Goal: Unclear: Browse casually

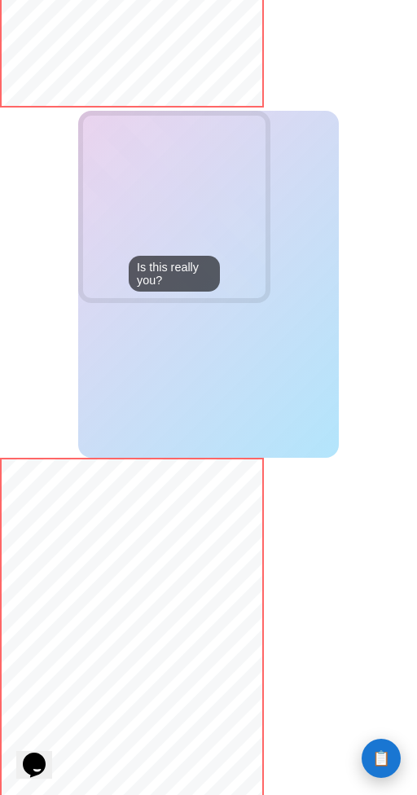
scroll to position [1402, 0]
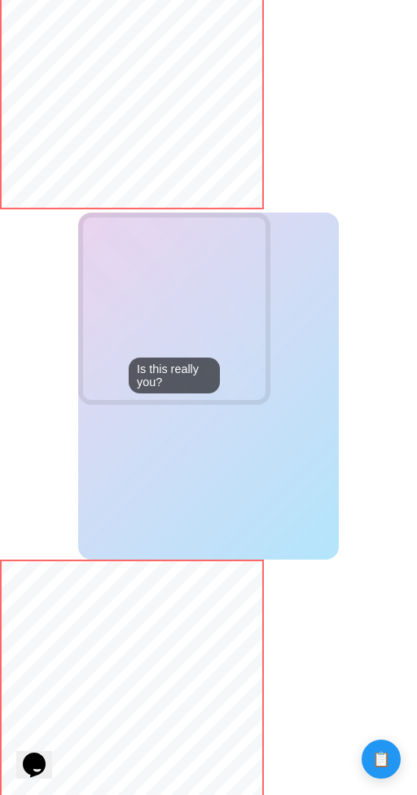
scroll to position [1402, 0]
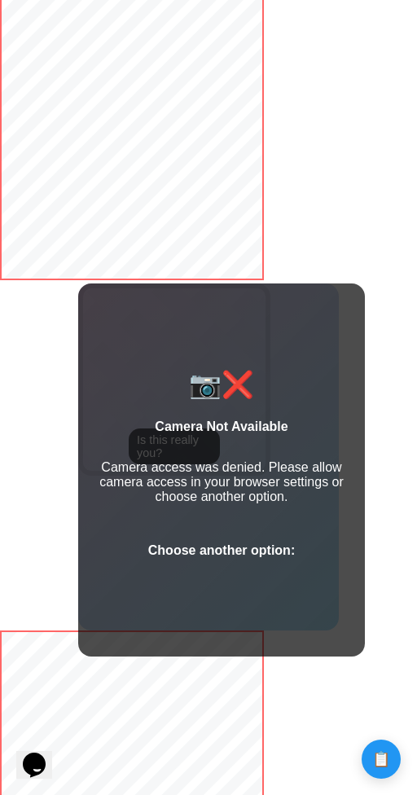
click at [237, 519] on div "📷❌ Camera Not Available Camera access was denied. Please allow camera access in…" at bounding box center [221, 470] width 287 height 374
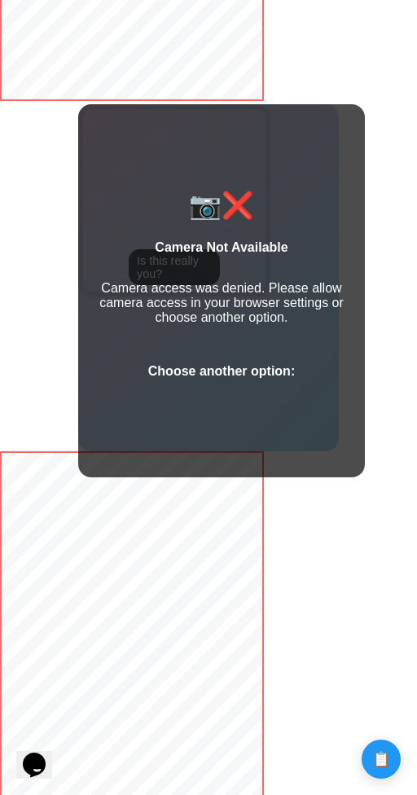
scroll to position [1402, 0]
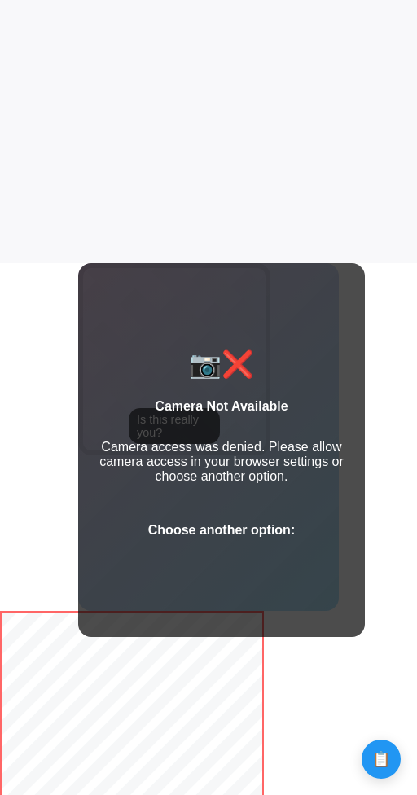
scroll to position [844, 0]
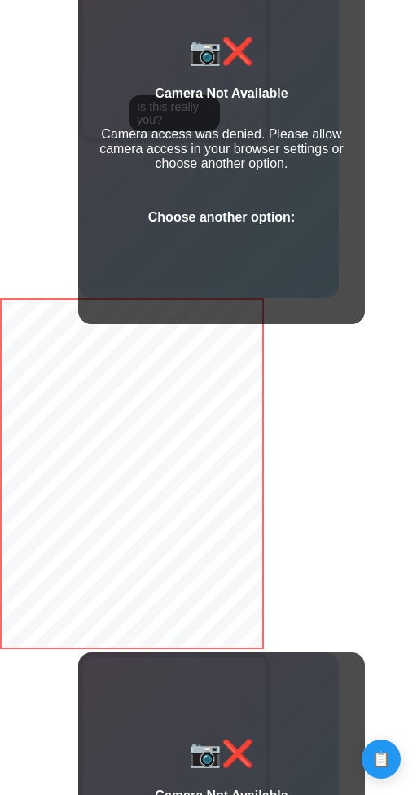
click at [276, 210] on div "Choose another option:" at bounding box center [221, 217] width 147 height 41
click at [270, 252] on div "📷❌ Camera Not Available Camera access was denied. Please allow camera access in…" at bounding box center [221, 137] width 287 height 374
drag, startPoint x: 268, startPoint y: 252, endPoint x: 268, endPoint y: 278, distance: 26.1
click at [268, 258] on div "📷❌ Camera Not Available Camera access was denied. Please allow camera access in…" at bounding box center [221, 137] width 287 height 374
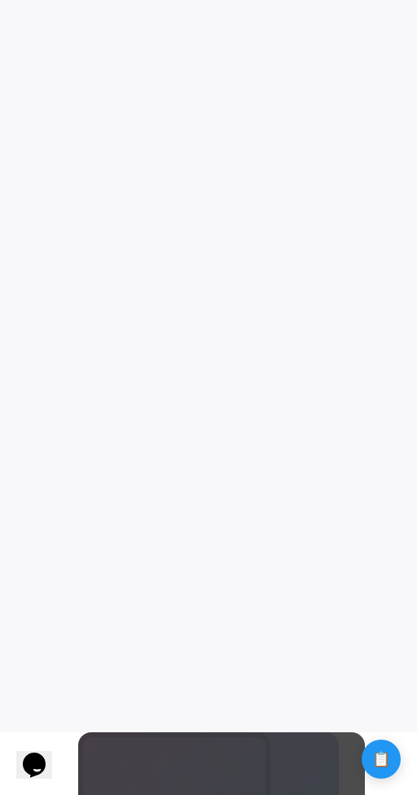
scroll to position [40, 0]
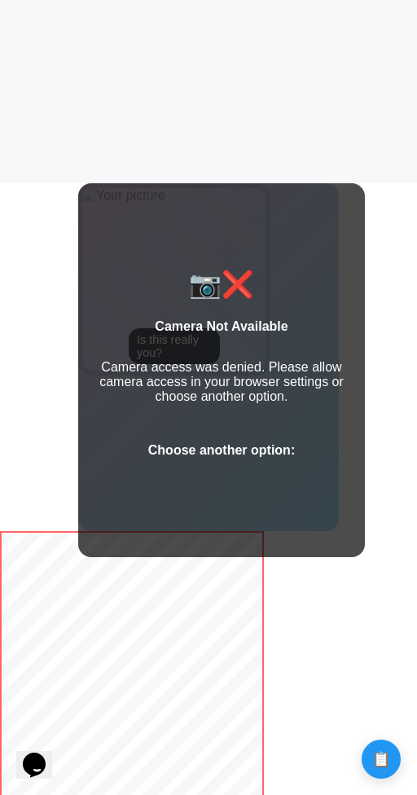
click at [353, 297] on div "📷❌ Camera Not Available Camera access was denied. Please allow camera access in…" at bounding box center [221, 370] width 287 height 374
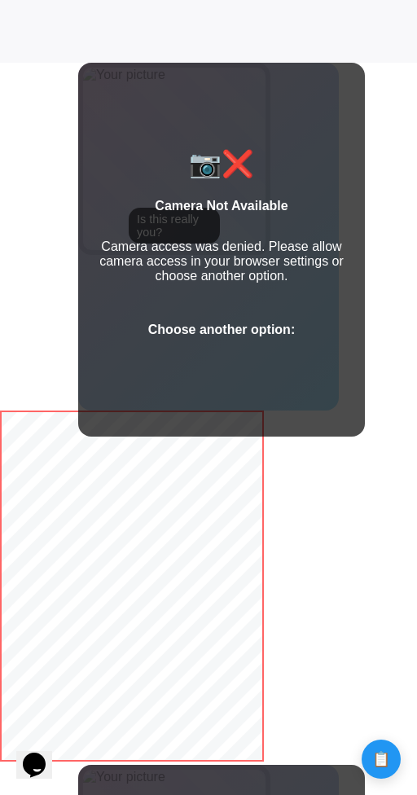
scroll to position [1175, 0]
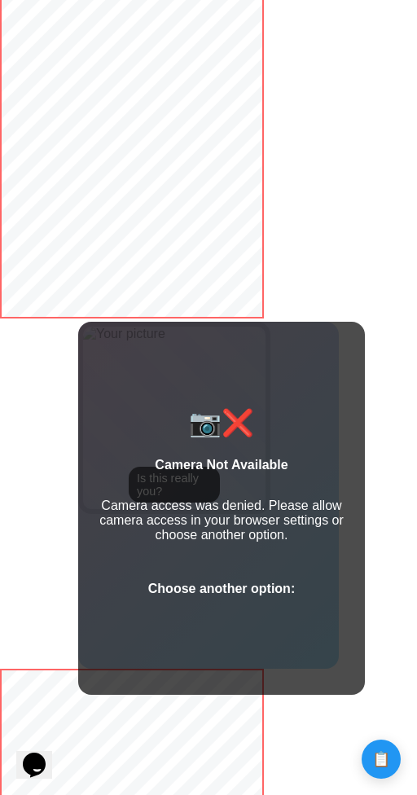
click at [271, 393] on div "📷❌ Camera Not Available Camera access was denied. Please allow camera access in…" at bounding box center [221, 509] width 287 height 374
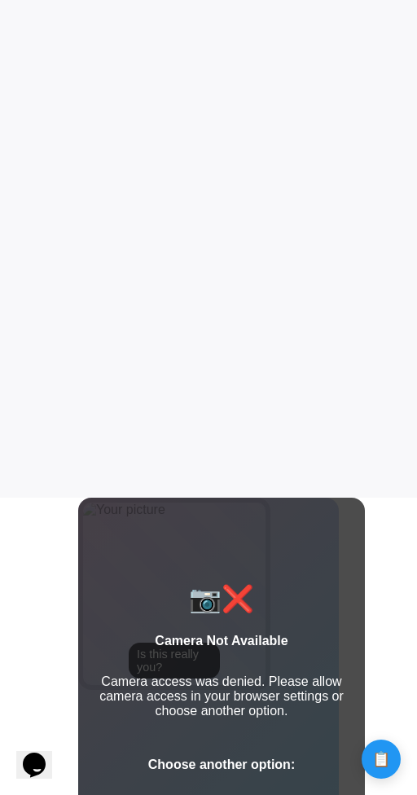
scroll to position [0, 0]
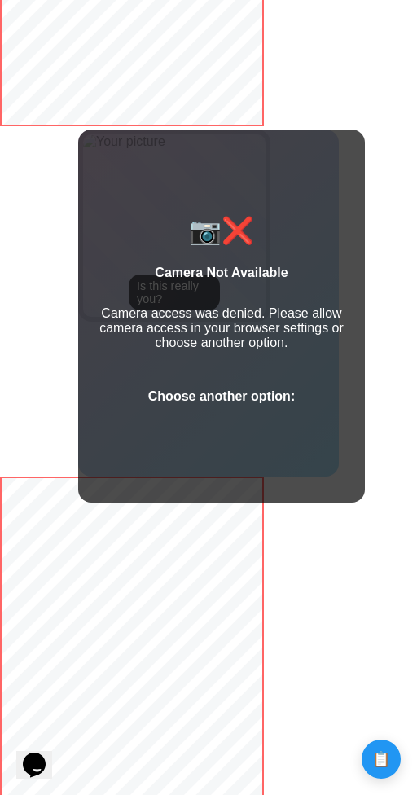
scroll to position [1363, 0]
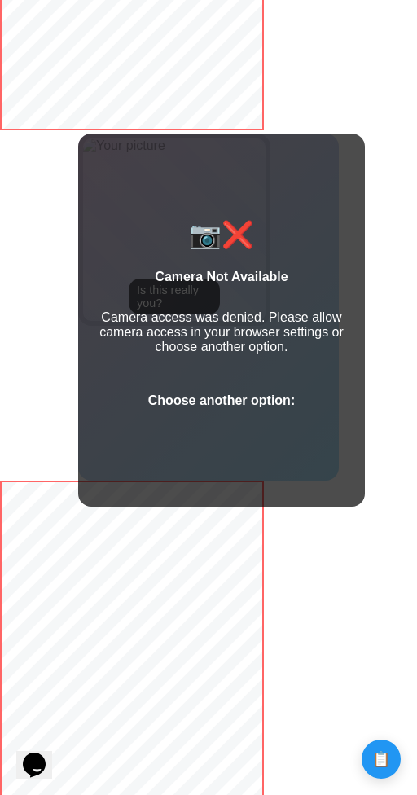
click at [266, 193] on div "📷❌ Camera Not Available Camera access was denied. Please allow camera access in…" at bounding box center [221, 321] width 287 height 374
click at [267, 272] on strong "Camera Not Available" at bounding box center [221, 277] width 133 height 14
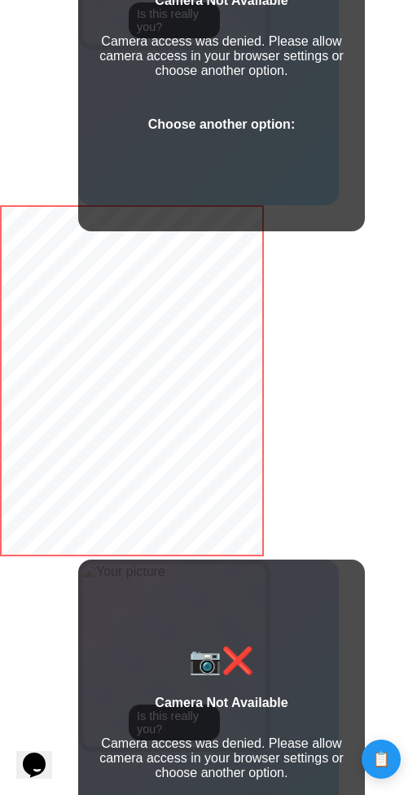
scroll to position [676, 0]
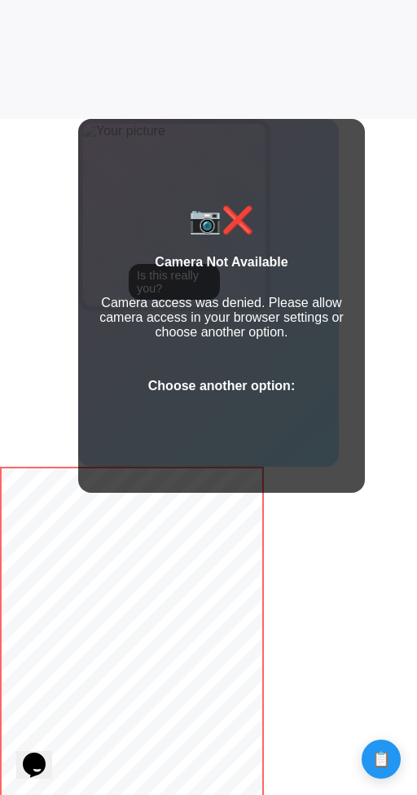
click at [226, 260] on strong "Camera Not Available" at bounding box center [221, 262] width 133 height 14
click at [230, 220] on div "📷❌" at bounding box center [221, 219] width 65 height 31
click at [207, 221] on div "📷❌" at bounding box center [221, 219] width 65 height 31
click at [207, 261] on strong "Camera Not Available" at bounding box center [221, 262] width 133 height 14
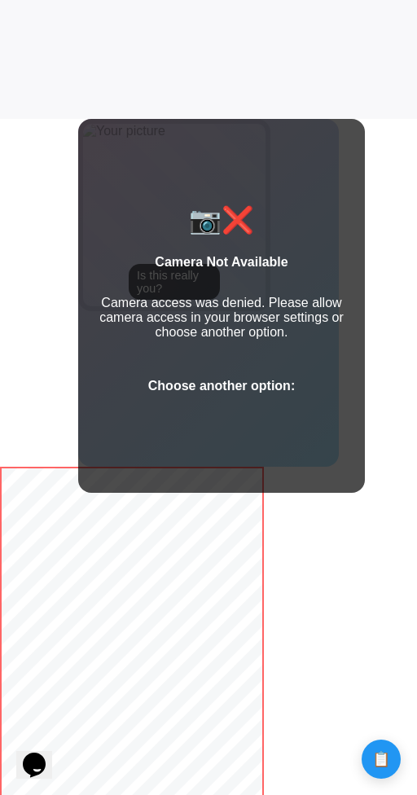
click at [207, 261] on strong "Camera Not Available" at bounding box center [221, 262] width 133 height 14
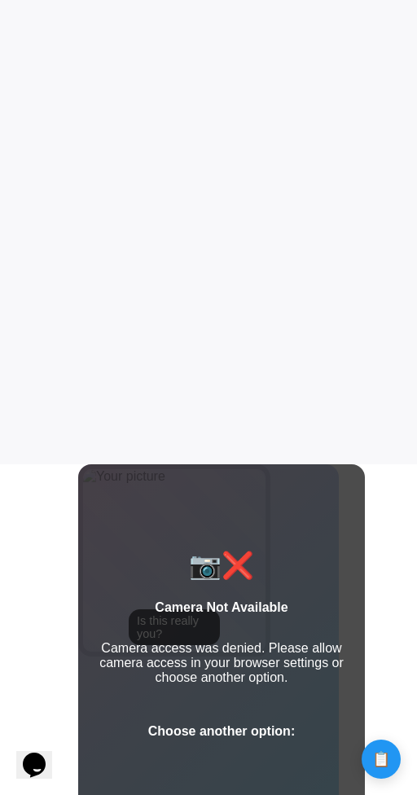
scroll to position [508, 0]
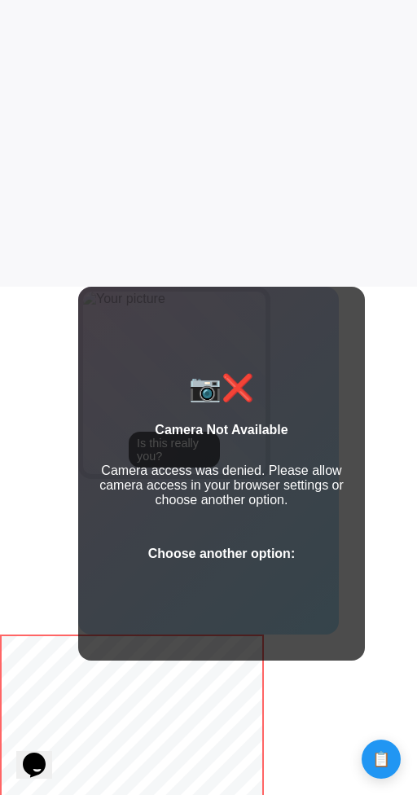
click at [357, 422] on div "📷❌ Camera Not Available Camera access was denied. Please allow camera access in…" at bounding box center [221, 474] width 287 height 374
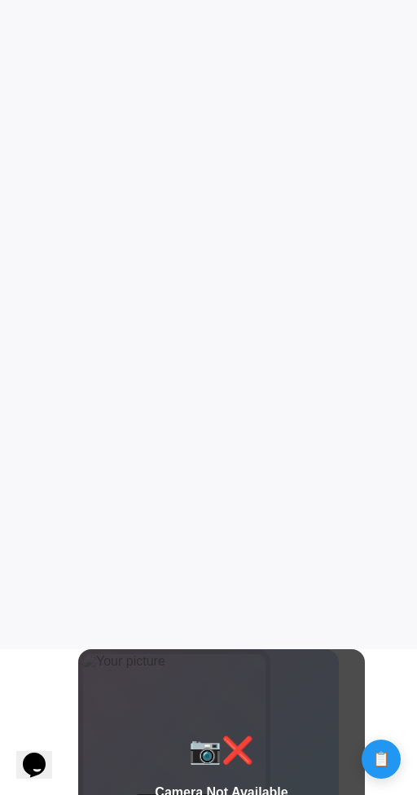
scroll to position [0, 0]
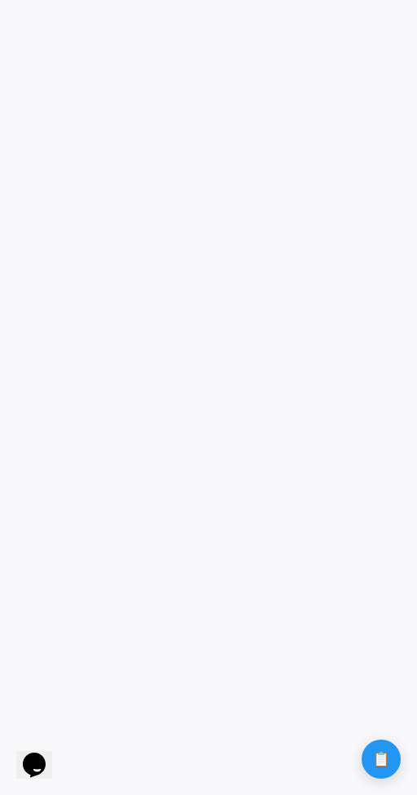
click at [287, 766] on game-player-page at bounding box center [208, 397] width 417 height 795
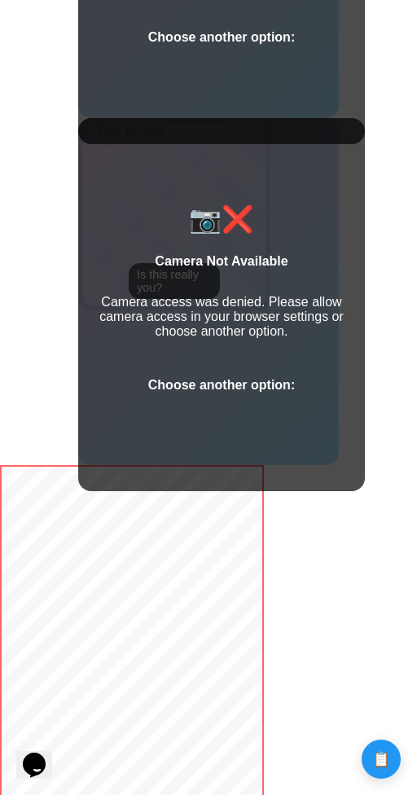
click at [348, 383] on div "📷❌ Camera Not Available Camera access was denied. Please allow camera access in…" at bounding box center [221, 305] width 287 height 374
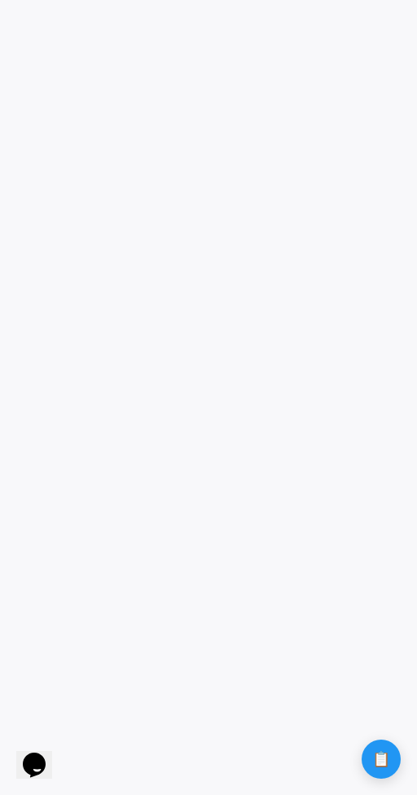
drag, startPoint x: 288, startPoint y: 541, endPoint x: 281, endPoint y: 420, distance: 121.5
click at [335, 765] on game-player-page at bounding box center [208, 397] width 417 height 795
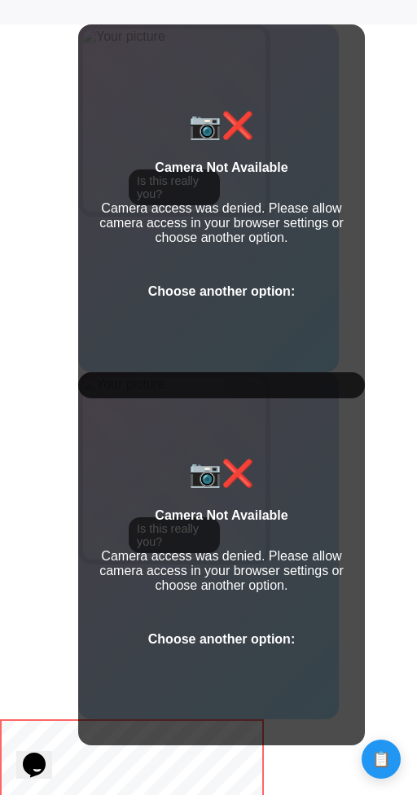
scroll to position [771, 0]
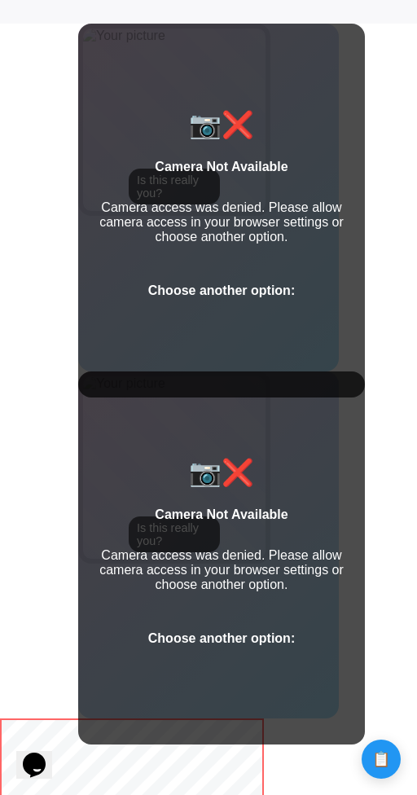
click at [226, 169] on strong "Camera Not Available" at bounding box center [221, 167] width 133 height 14
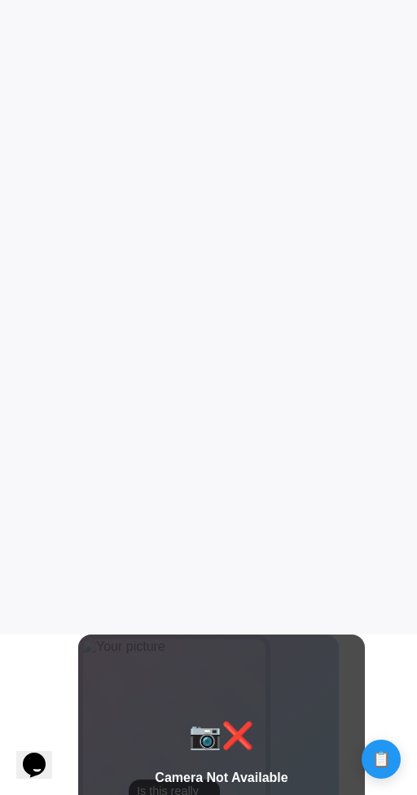
scroll to position [159, 0]
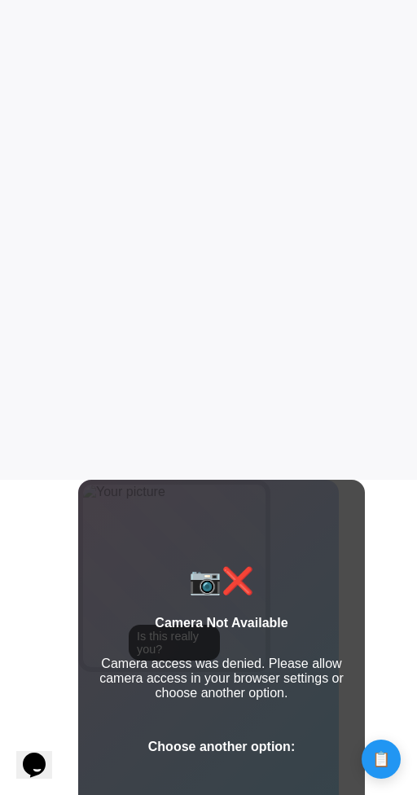
scroll to position [360, 0]
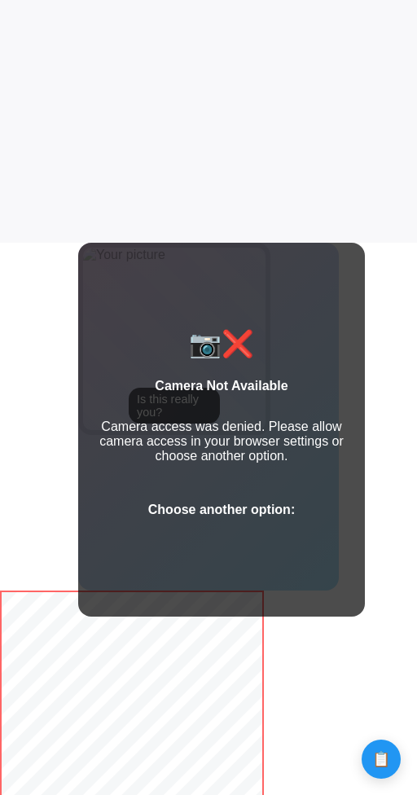
scroll to position [572, 0]
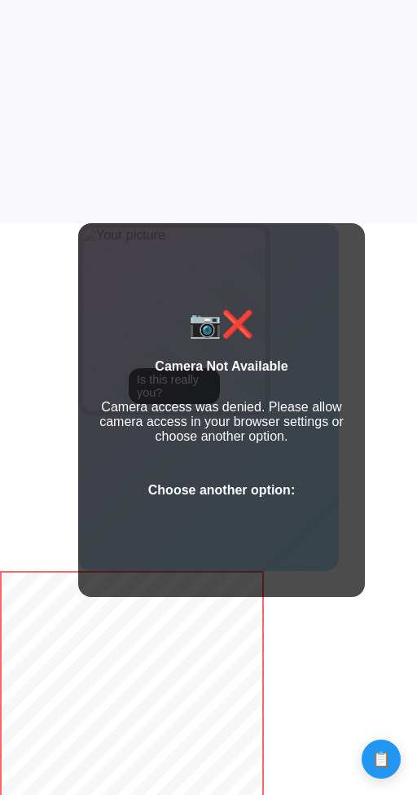
click at [250, 357] on div "📷❌ Camera Not Available Camera access was denied. Please allow camera access in…" at bounding box center [221, 410] width 287 height 374
click at [251, 370] on strong "Camera Not Available" at bounding box center [221, 366] width 133 height 14
click at [219, 323] on div "📷❌" at bounding box center [221, 324] width 65 height 31
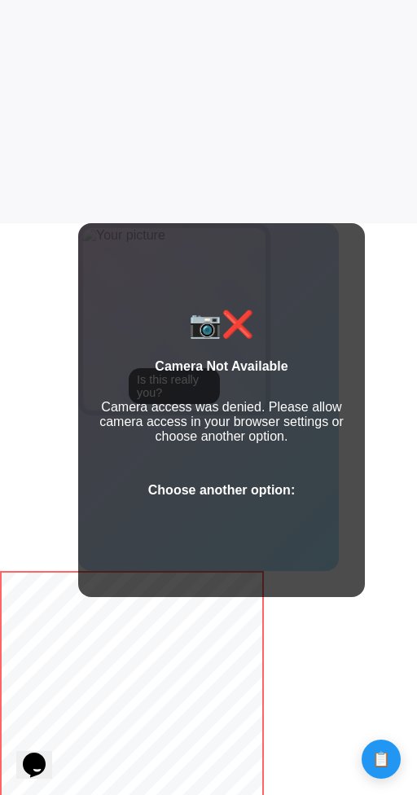
click at [219, 323] on div "📷❌" at bounding box center [221, 324] width 65 height 31
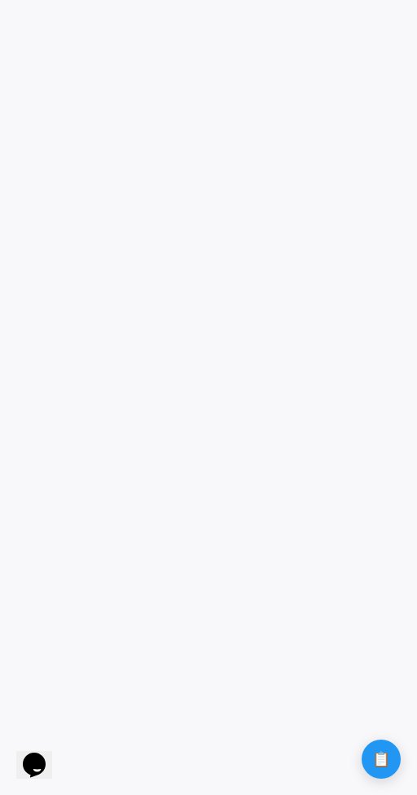
scroll to position [719, 0]
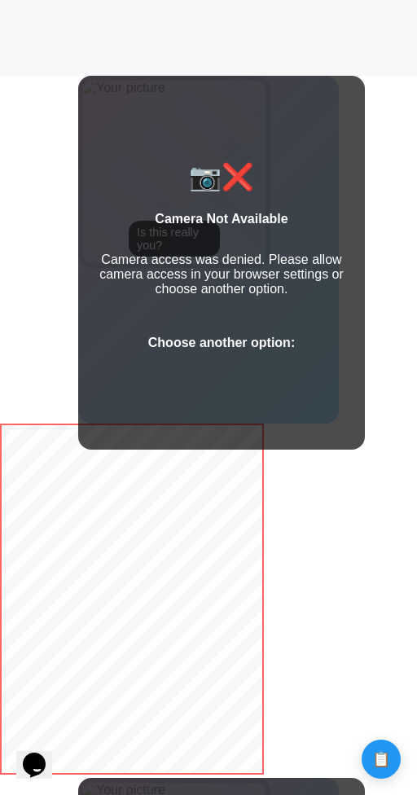
click at [242, 221] on strong "Camera Not Available" at bounding box center [221, 219] width 133 height 14
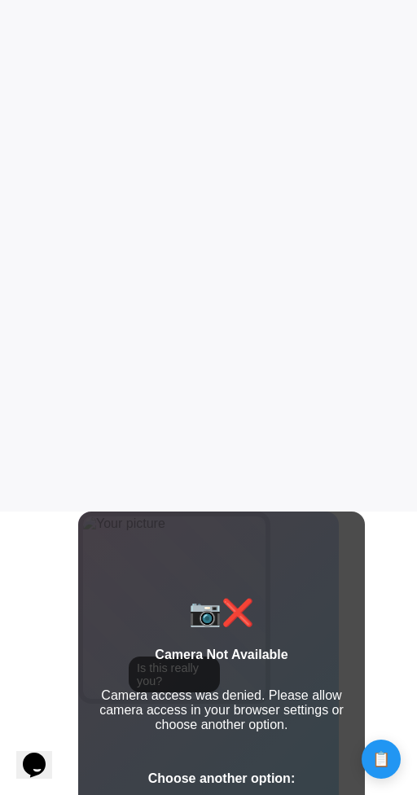
scroll to position [0, 0]
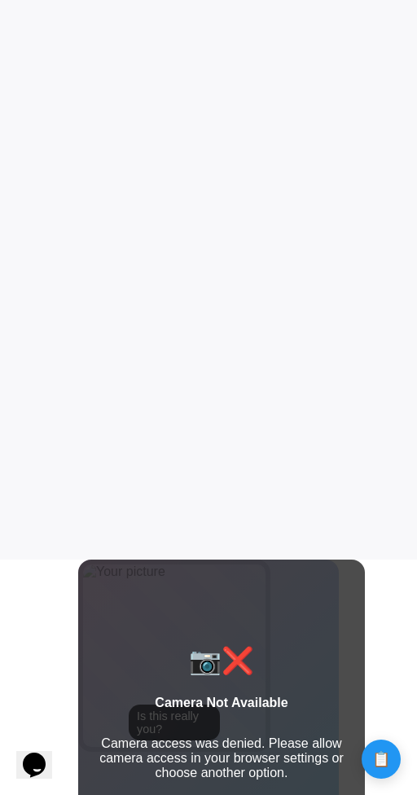
scroll to position [407, 0]
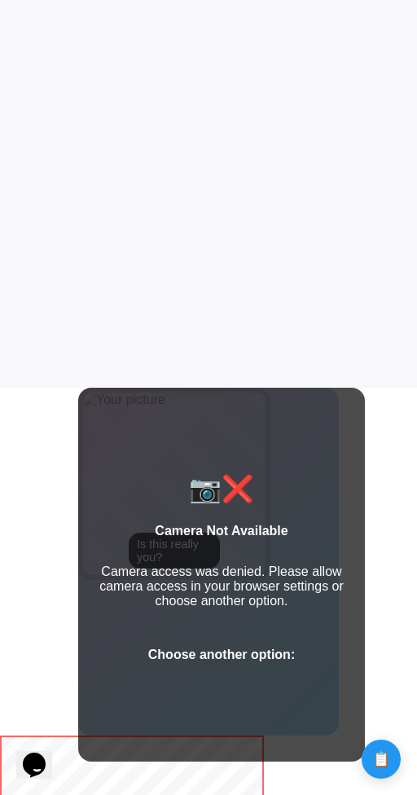
click at [258, 531] on strong "Camera Not Available" at bounding box center [221, 531] width 133 height 14
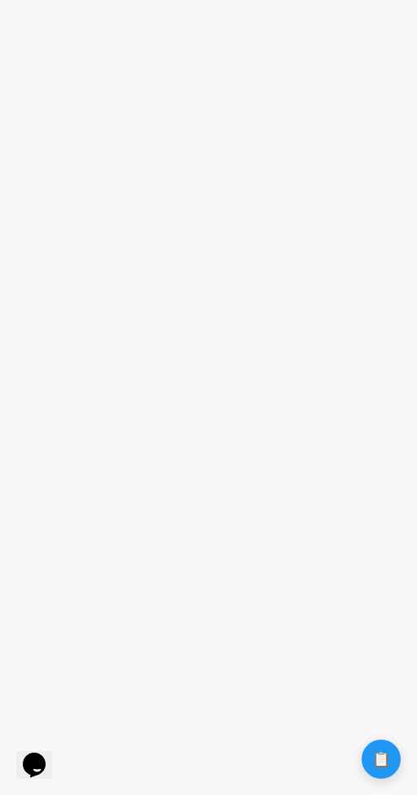
scroll to position [703, 0]
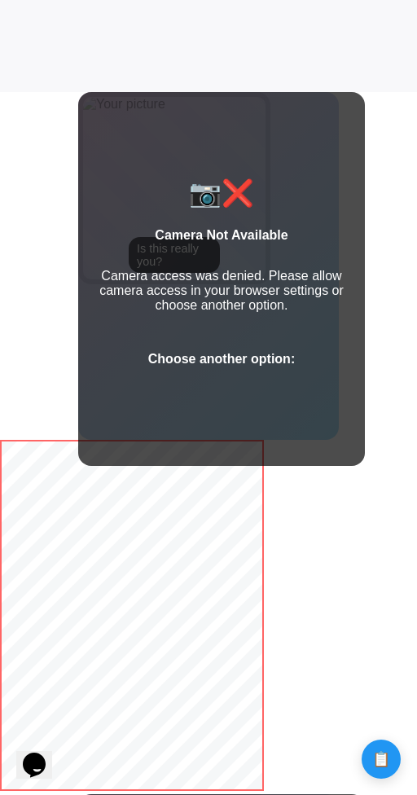
click at [228, 236] on strong "Camera Not Available" at bounding box center [221, 235] width 133 height 14
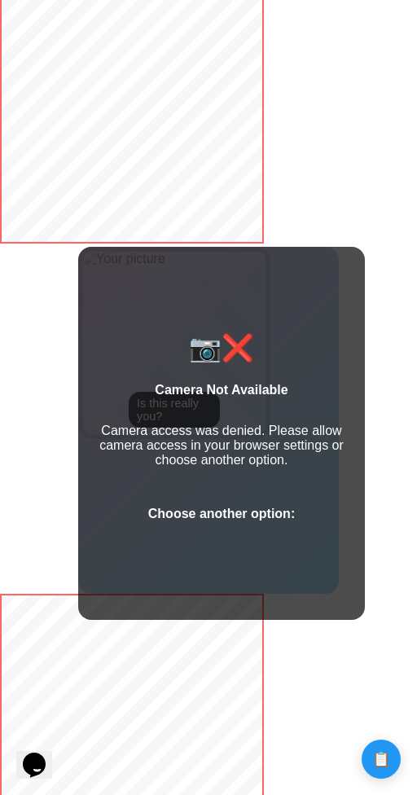
scroll to position [1402, 0]
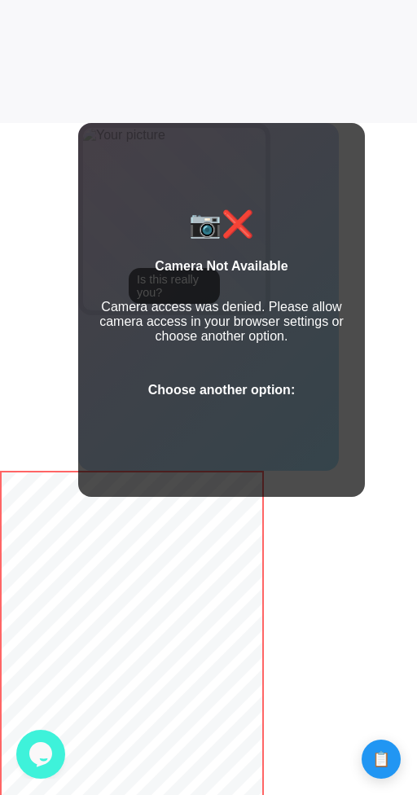
scroll to position [680, 0]
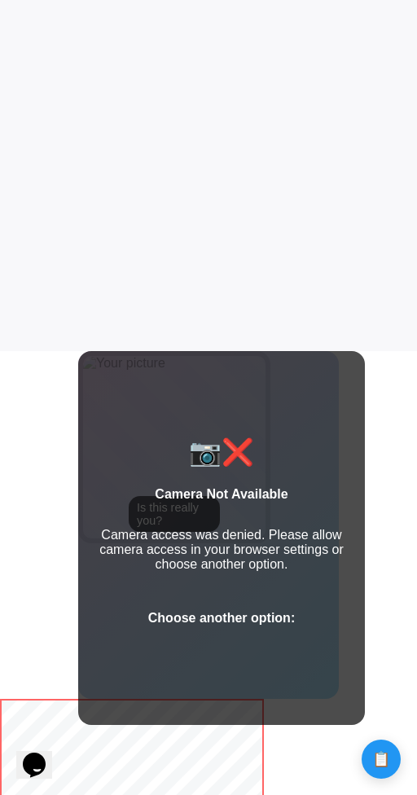
scroll to position [527, 0]
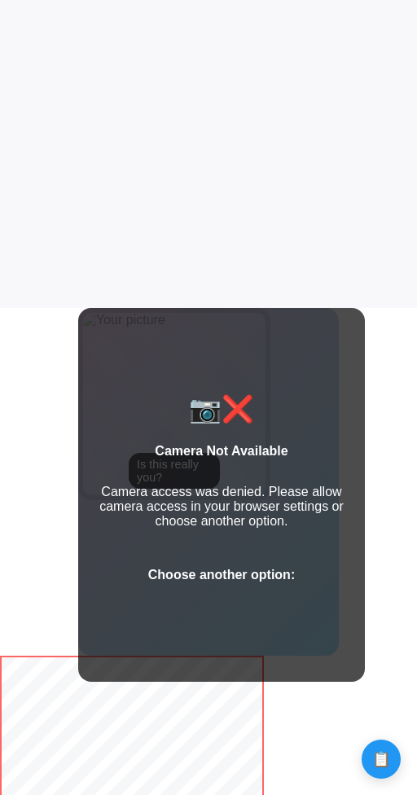
scroll to position [500, 0]
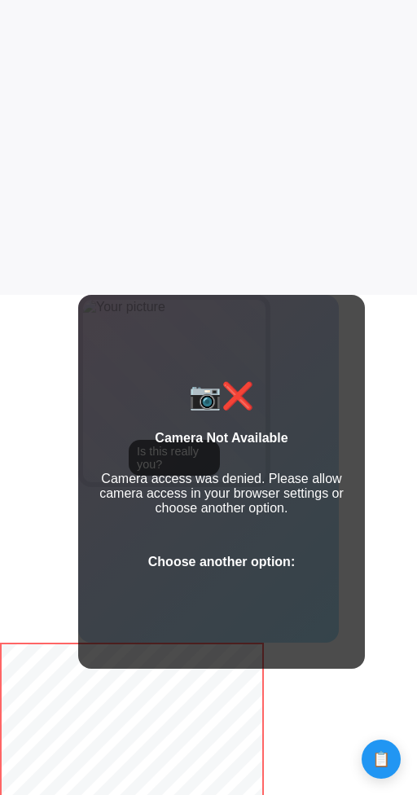
click at [244, 433] on strong "Camera Not Available" at bounding box center [221, 438] width 133 height 14
click at [207, 436] on strong "Camera Not Available" at bounding box center [221, 438] width 133 height 14
click at [217, 424] on div "📷❌ Camera Not Available Camera access was denied. Please allow camera access in…" at bounding box center [221, 482] width 287 height 374
